Goal: Task Accomplishment & Management: Complete application form

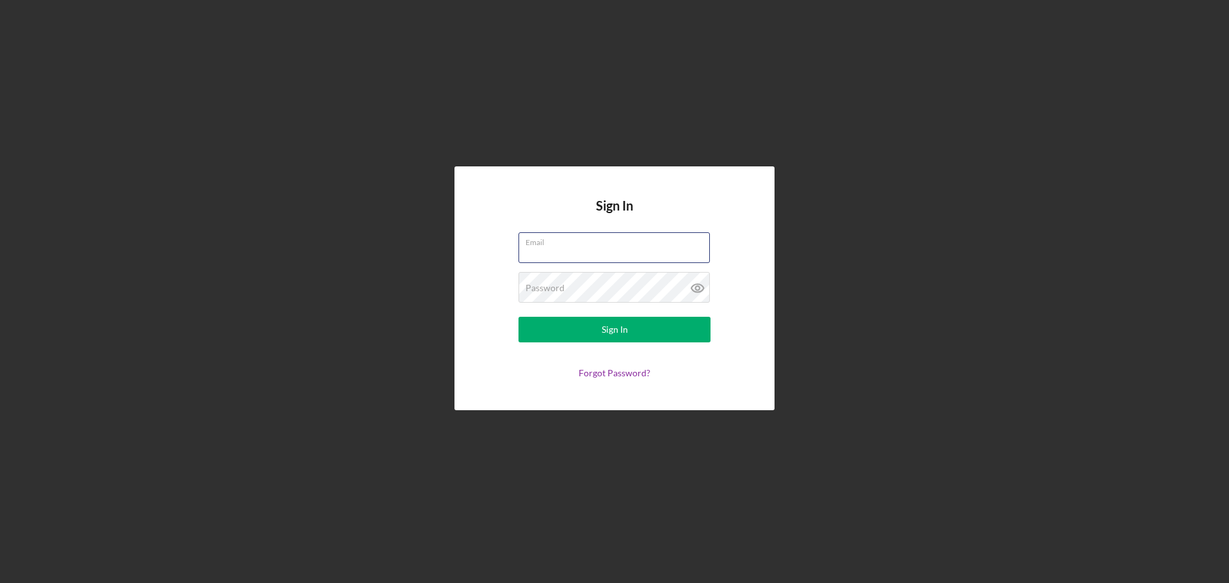
type input "[PERSON_NAME][EMAIL_ADDRESS][DOMAIN_NAME]"
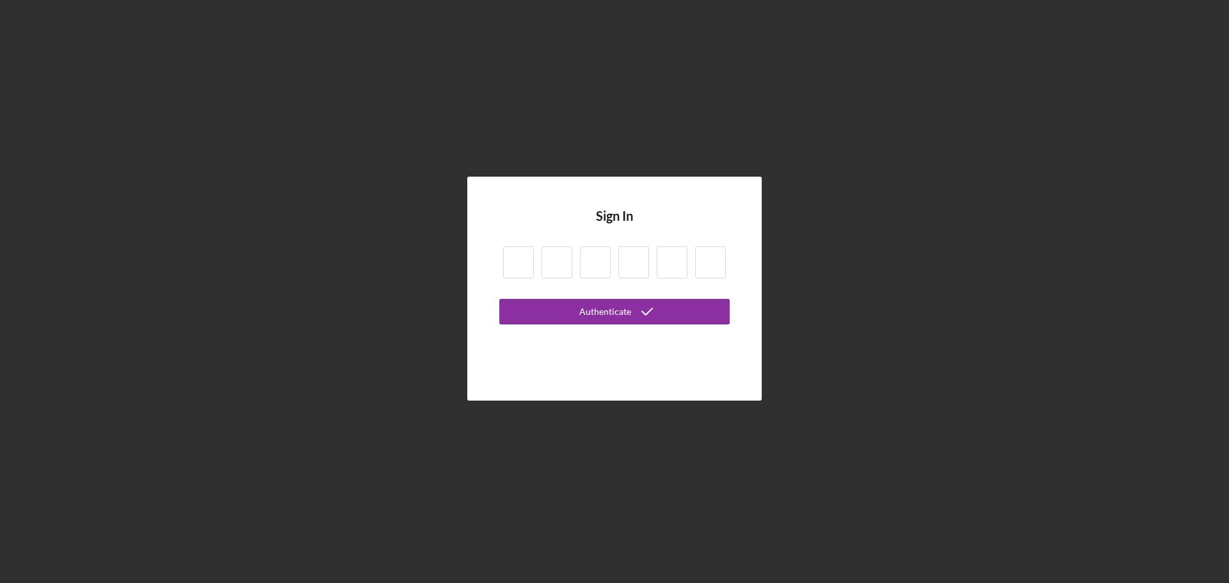
click at [520, 259] on input at bounding box center [518, 262] width 31 height 32
type input "4"
type input "0"
type input "3"
type input "8"
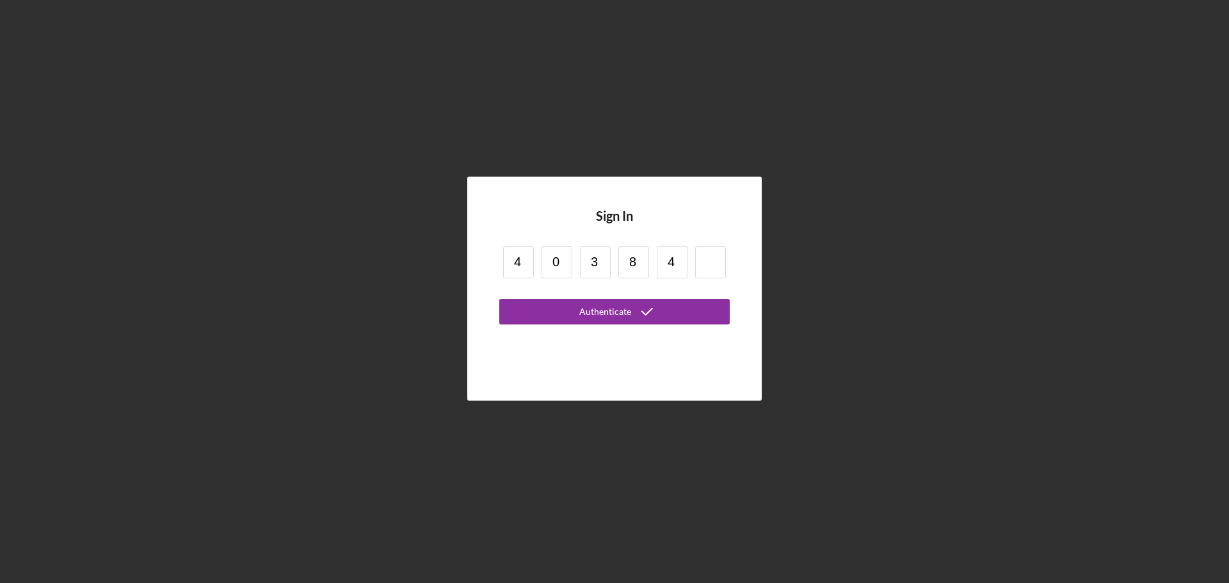
type input "4"
type input "2"
click at [499, 299] on button "Authenticate" at bounding box center [614, 312] width 230 height 26
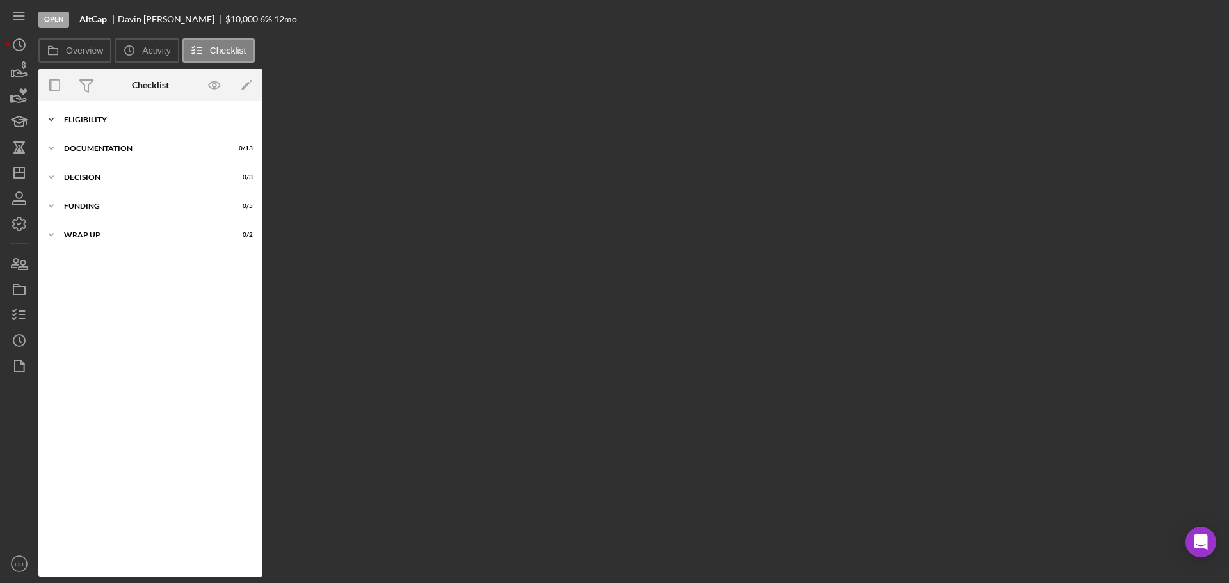
click at [84, 114] on div "Icon/Expander Eligibility 0 / 7" at bounding box center [150, 120] width 224 height 26
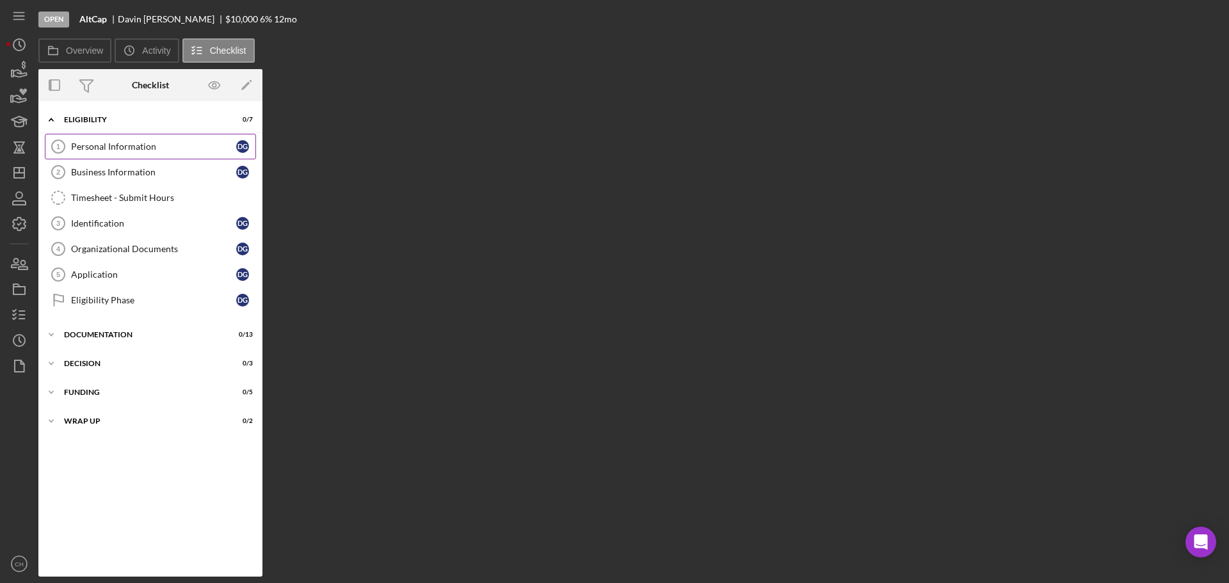
click at [139, 148] on div "Personal Information" at bounding box center [153, 146] width 165 height 10
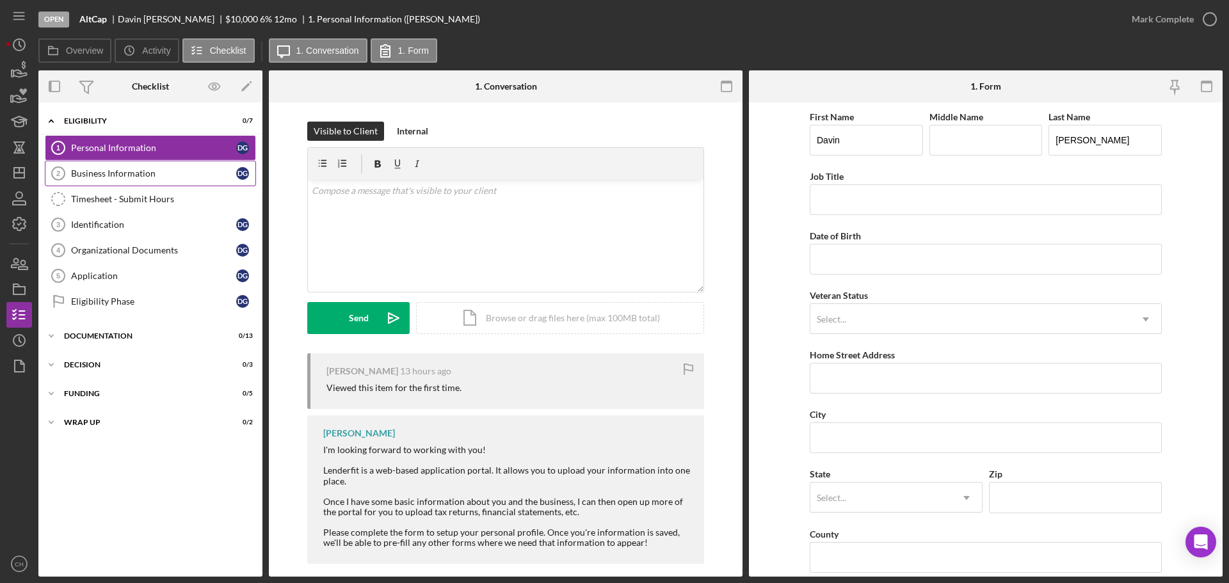
click at [142, 169] on div "Business Information" at bounding box center [153, 173] width 165 height 10
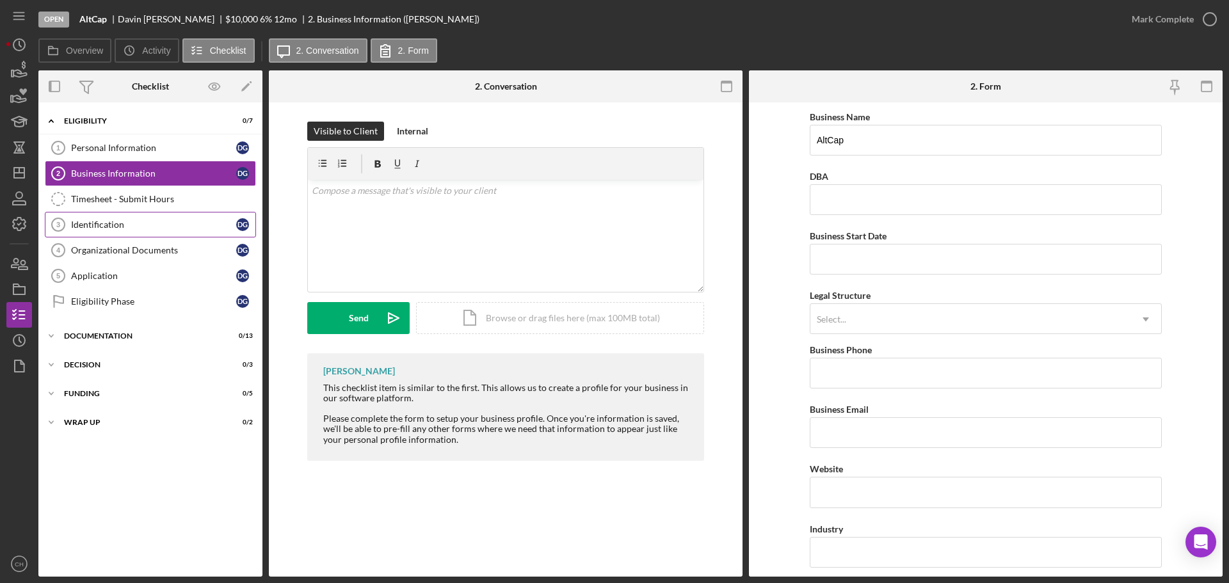
click at [146, 230] on div "Identification" at bounding box center [153, 224] width 165 height 10
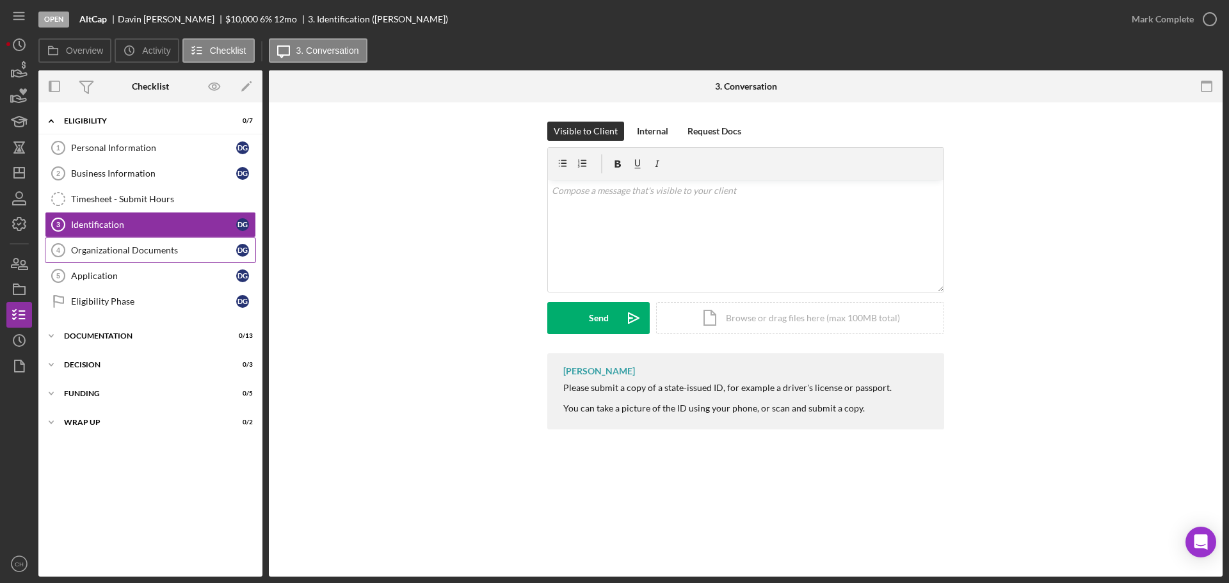
click at [138, 254] on div "Organizational Documents" at bounding box center [153, 250] width 165 height 10
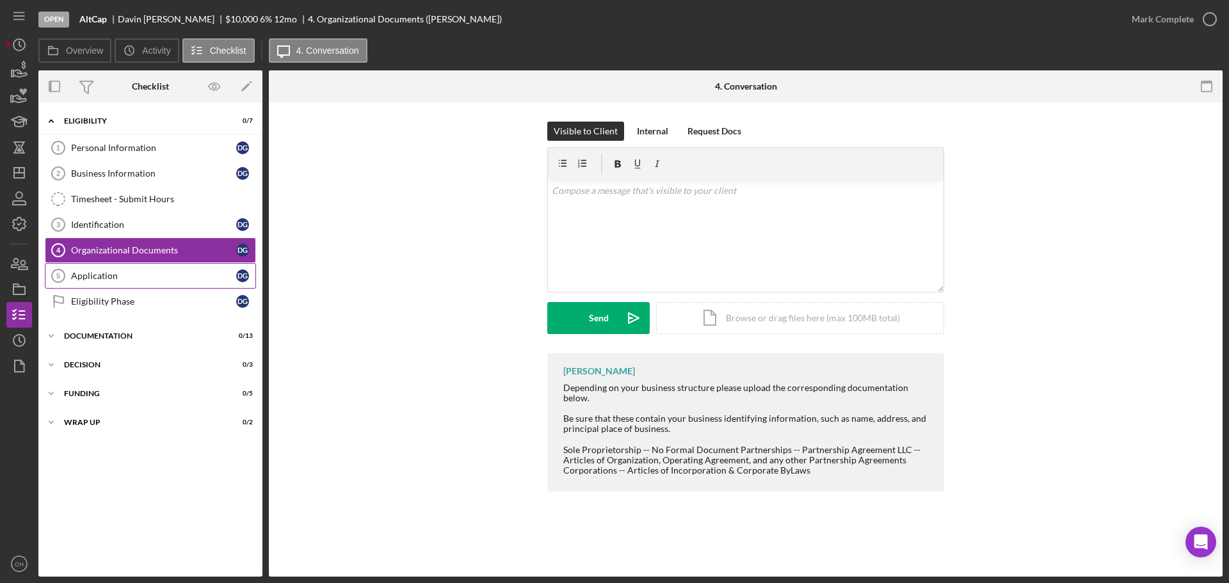
click at [129, 280] on div "Application" at bounding box center [153, 276] width 165 height 10
